Goal: Task Accomplishment & Management: Manage account settings

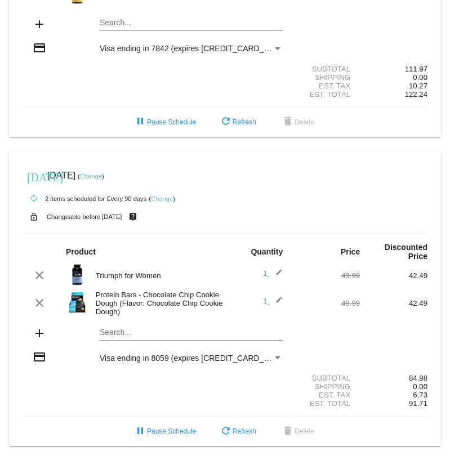
scroll to position [190, 0]
click at [189, 118] on span "pause Pause Schedule" at bounding box center [165, 122] width 63 height 8
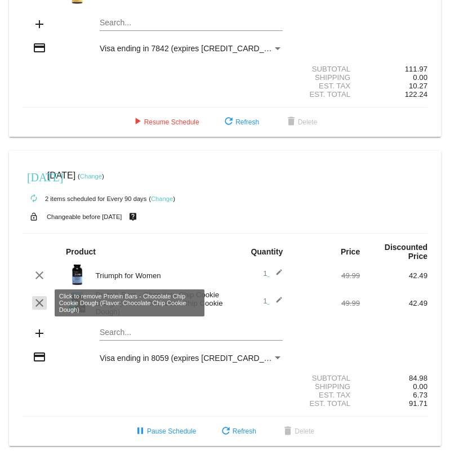
click at [42, 300] on mat-icon "clear" at bounding box center [40, 303] width 14 height 14
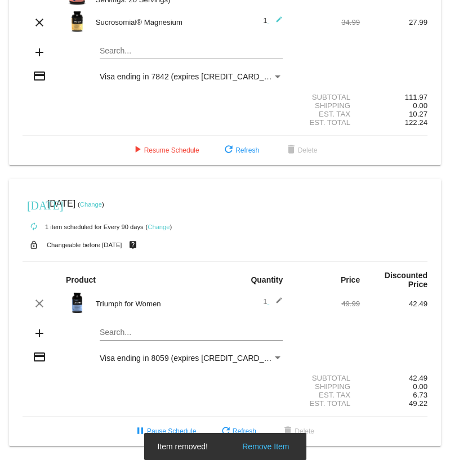
scroll to position [162, 0]
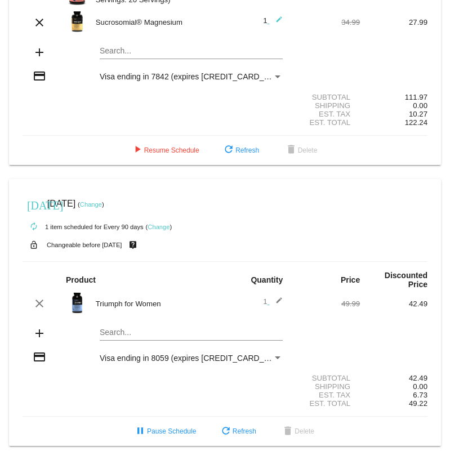
click at [109, 199] on div "[DATE] [DATE] ( Change )" at bounding box center [225, 204] width 405 height 23
click at [102, 205] on link "Change" at bounding box center [91, 204] width 22 height 7
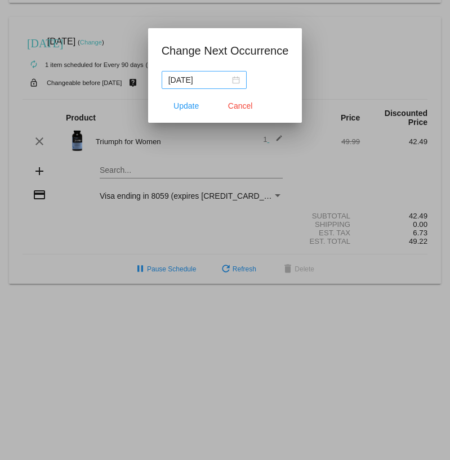
click at [234, 78] on div "[DATE]" at bounding box center [204, 80] width 72 height 12
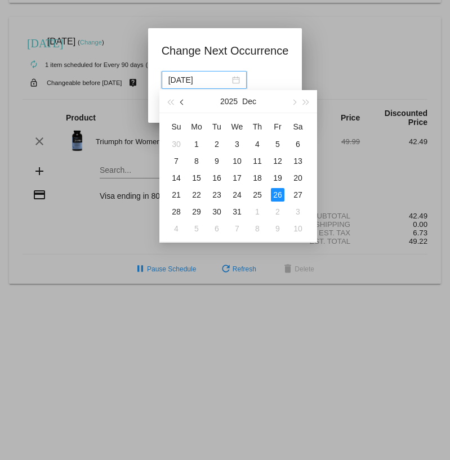
click at [185, 99] on button "button" at bounding box center [182, 101] width 12 height 23
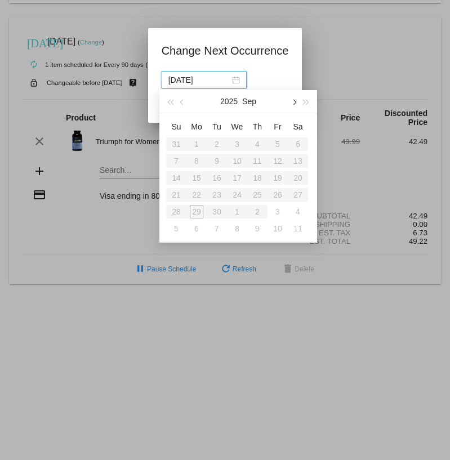
click at [291, 104] on button "button" at bounding box center [293, 101] width 12 height 23
click at [283, 145] on div "3" at bounding box center [278, 144] width 14 height 14
type input "[DATE]"
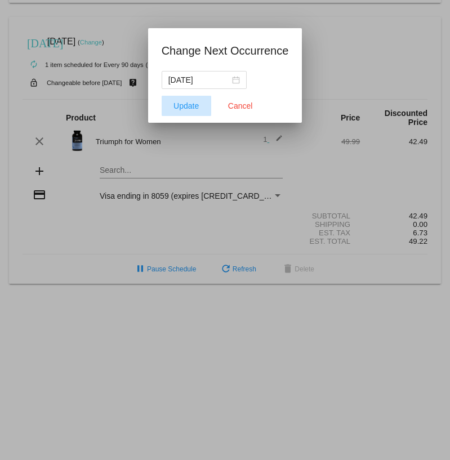
click at [191, 107] on span "Update" at bounding box center [186, 105] width 25 height 9
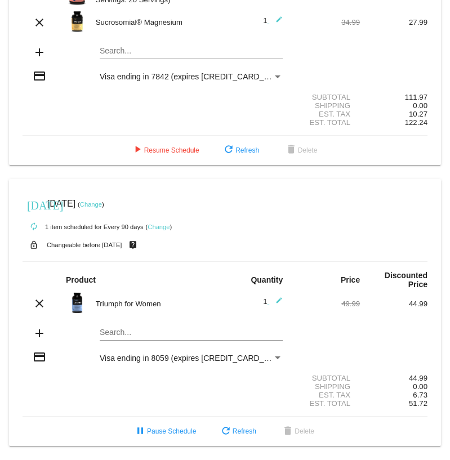
click at [152, 228] on link "Change" at bounding box center [159, 227] width 22 height 7
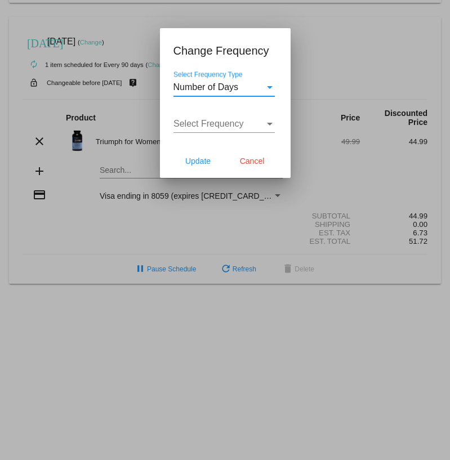
click at [239, 90] on div "Number of Days" at bounding box center [219, 87] width 91 height 10
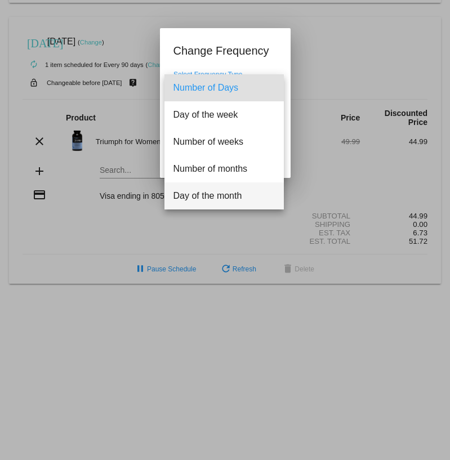
click at [225, 198] on span "Day of the month" at bounding box center [224, 196] width 101 height 27
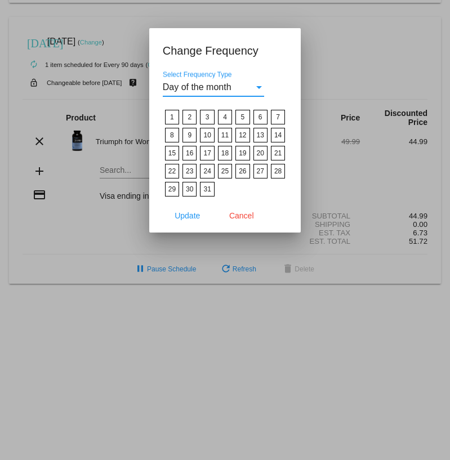
click at [254, 88] on div "Select Frequency Type" at bounding box center [259, 87] width 10 height 10
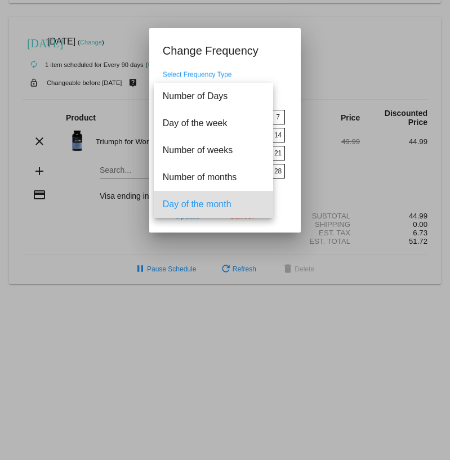
click at [214, 203] on span "Day of the month" at bounding box center [213, 204] width 101 height 27
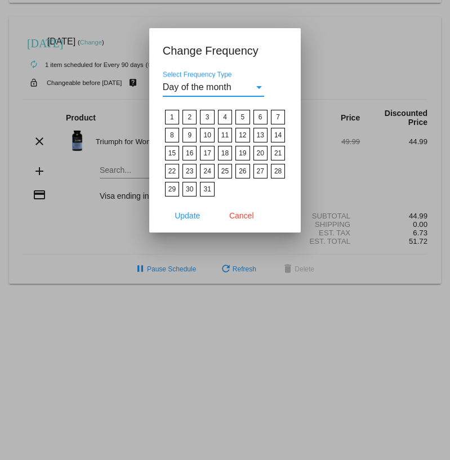
click at [221, 93] on div "Day of the month Select Frequency Type" at bounding box center [213, 83] width 101 height 25
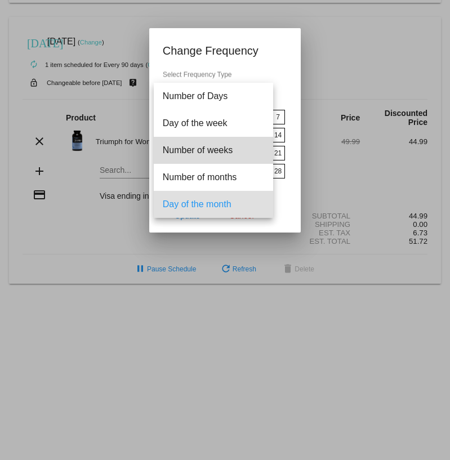
click at [228, 148] on span "Number of weeks" at bounding box center [213, 150] width 101 height 27
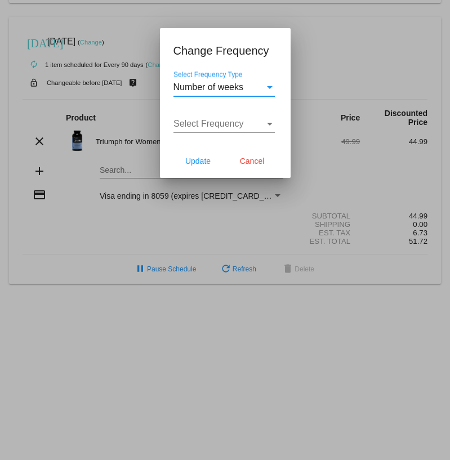
click at [237, 118] on div "Select Frequency Select Frequency" at bounding box center [224, 120] width 101 height 25
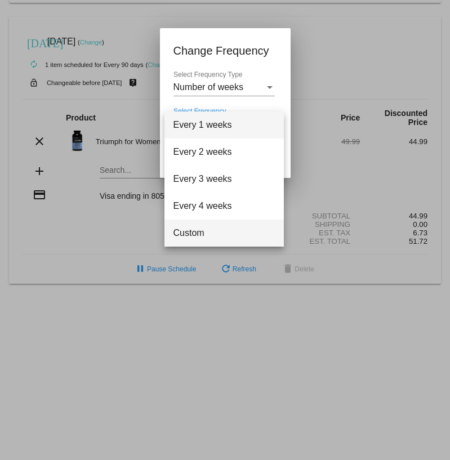
click at [202, 232] on span "Custom" at bounding box center [224, 233] width 101 height 27
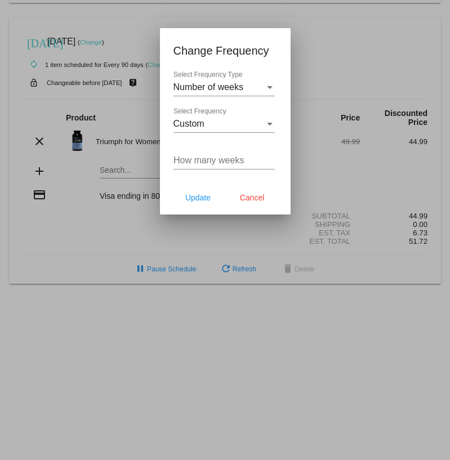
click at [218, 167] on div "How many weeks" at bounding box center [224, 156] width 101 height 25
type input "9"
type input "30"
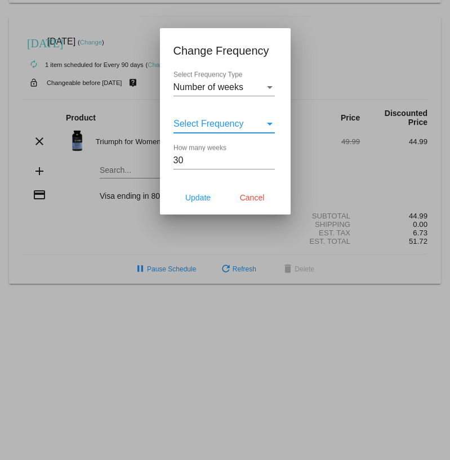
click at [266, 129] on div "Select Frequency" at bounding box center [270, 124] width 10 height 10
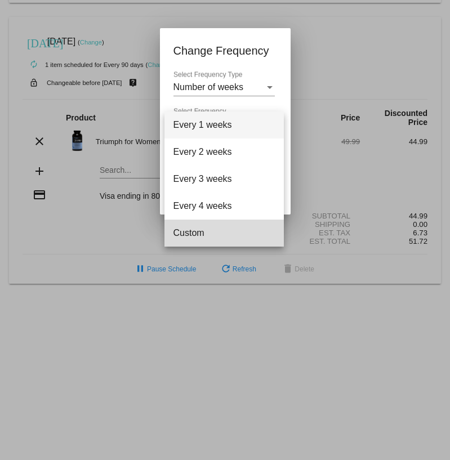
click at [238, 228] on span "Custom" at bounding box center [224, 233] width 101 height 27
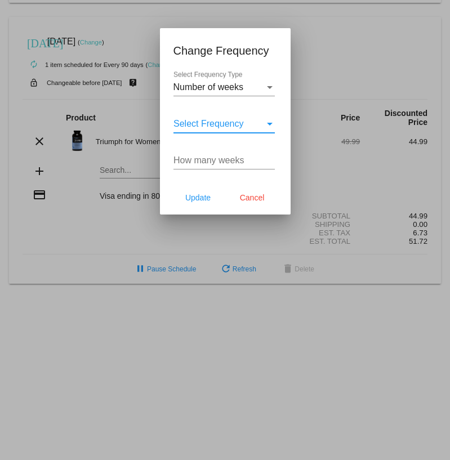
click at [229, 121] on span "Select Frequency" at bounding box center [209, 124] width 70 height 10
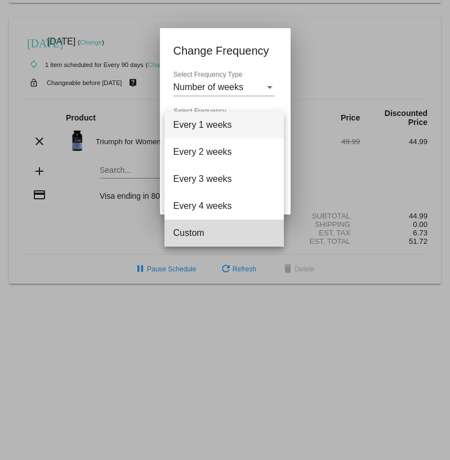
click at [205, 228] on span "Custom" at bounding box center [224, 233] width 101 height 27
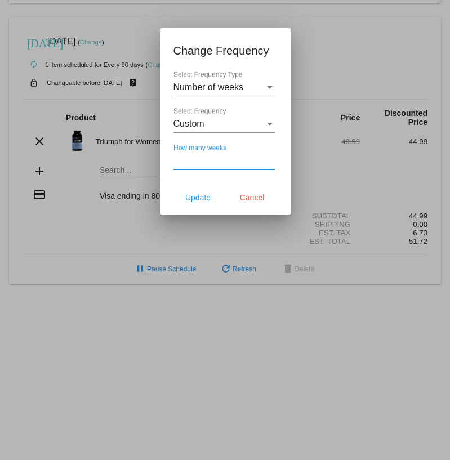
click at [215, 163] on input "How many weeks" at bounding box center [224, 161] width 101 height 10
type input "30"
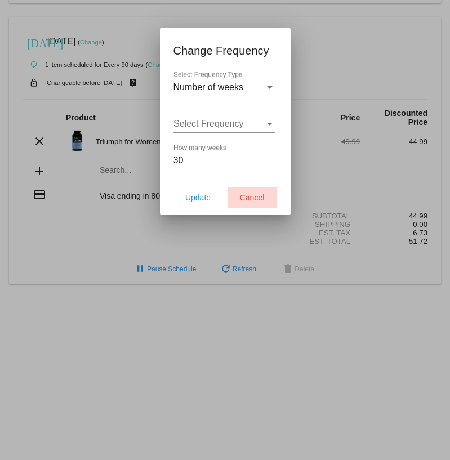
click at [257, 194] on button "Cancel" at bounding box center [253, 198] width 50 height 20
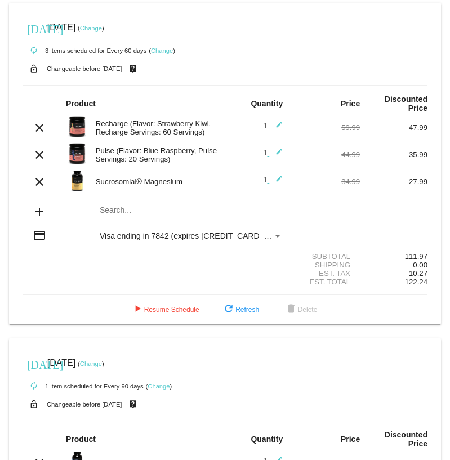
scroll to position [0, 0]
